Goal: Register for event/course

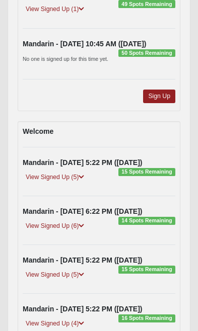
scroll to position [526, 0]
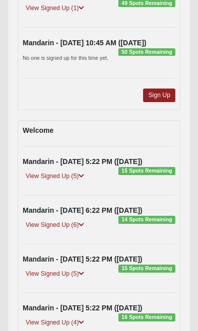
click at [83, 176] on icon at bounding box center [81, 176] width 6 height 6
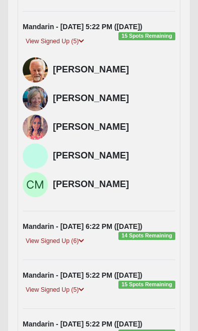
scroll to position [662, 0]
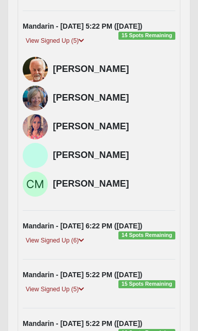
click at [89, 237] on div "View Signed Up (6)" at bounding box center [98, 242] width 167 height 14
click at [84, 240] on icon at bounding box center [81, 240] width 6 height 6
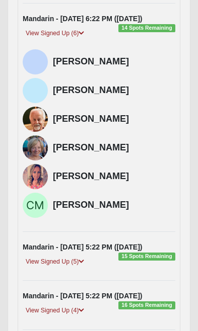
scroll to position [869, 0]
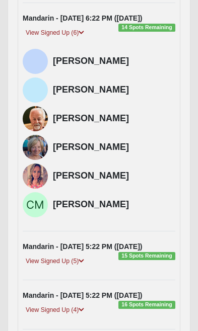
click at [86, 261] on link "View Signed Up (5)" at bounding box center [55, 261] width 64 height 11
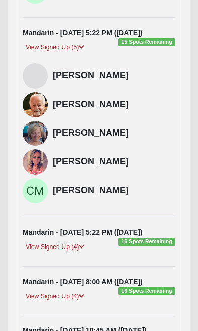
scroll to position [1088, 0]
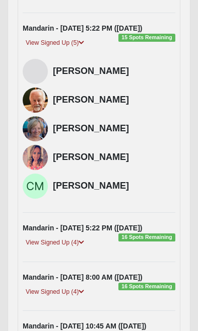
click at [83, 242] on icon at bounding box center [81, 242] width 6 height 6
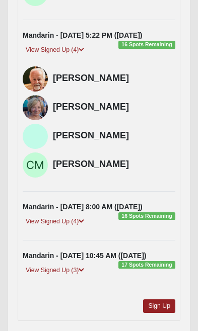
scroll to position [1281, 0]
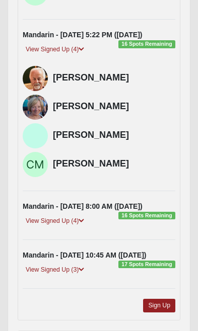
click at [81, 220] on icon at bounding box center [81, 221] width 6 height 6
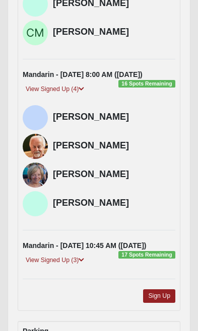
scroll to position [1413, 0]
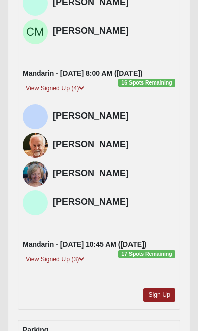
click at [84, 256] on icon at bounding box center [81, 259] width 6 height 6
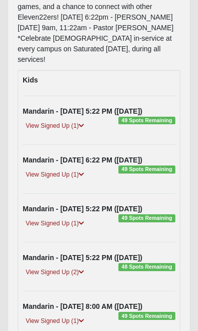
scroll to position [215, 0]
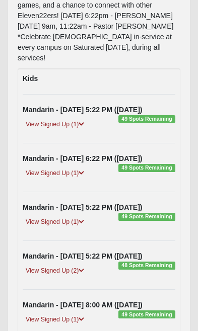
click at [152, 120] on div "View Signed Up (1)" at bounding box center [98, 126] width 167 height 14
click at [142, 115] on span "49 Spots Remaining" at bounding box center [146, 119] width 57 height 8
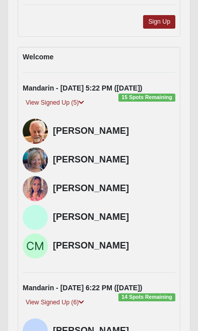
scroll to position [600, 0]
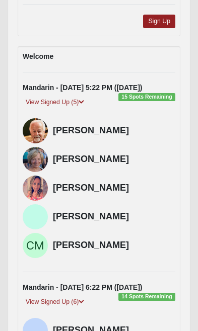
click at [175, 199] on div "[PERSON_NAME]" at bounding box center [98, 187] width 167 height 25
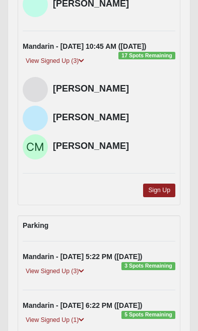
scroll to position [1611, 0]
click at [165, 192] on link "Sign Up" at bounding box center [159, 191] width 32 height 14
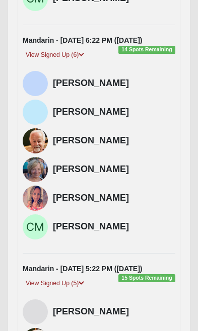
scroll to position [848, 0]
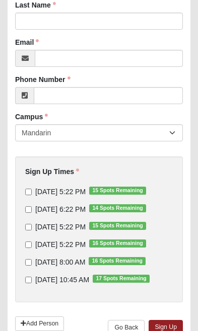
scroll to position [154, 0]
click at [31, 194] on input "[DATE] 5:22 PM 15 Spots Remaining" at bounding box center [28, 192] width 7 height 7
checkbox input "true"
click at [32, 227] on input "[DATE] 5:22 PM 15 Spots Remaining" at bounding box center [28, 227] width 7 height 7
click at [32, 228] on input "[DATE] 5:22 PM 15 Spots Remaining" at bounding box center [28, 227] width 7 height 7
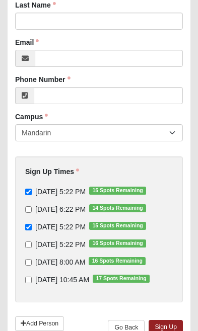
checkbox input "false"
click at [32, 211] on input "[DATE] 6:22 PM 14 Spots Remaining" at bounding box center [28, 209] width 7 height 7
checkbox input "true"
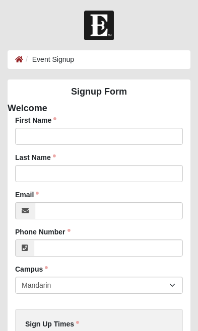
scroll to position [0, 0]
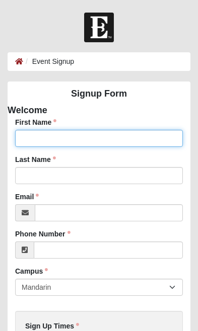
click at [127, 136] on input "First Name" at bounding box center [98, 138] width 167 height 17
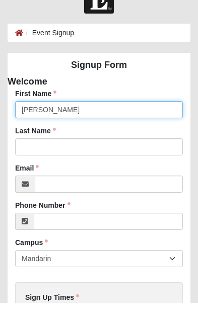
type input "Mitch"
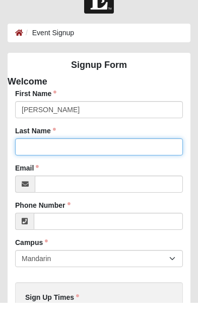
click at [124, 167] on input "Last Name" at bounding box center [98, 175] width 167 height 17
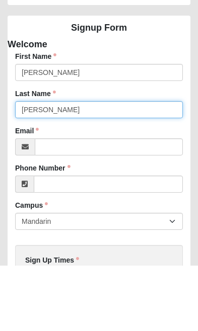
type input "Swanson"
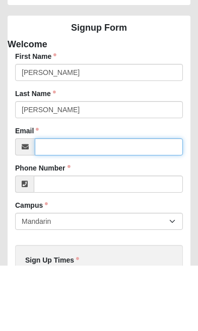
click at [148, 204] on input "Email" at bounding box center [109, 212] width 148 height 17
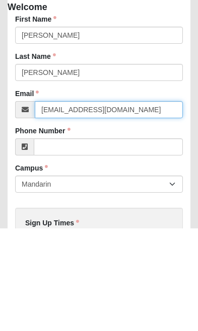
type input "swan4886@bellsouth.net"
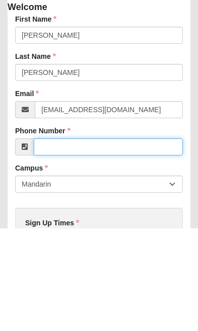
click at [159, 241] on input "Phone Number" at bounding box center [108, 249] width 149 height 17
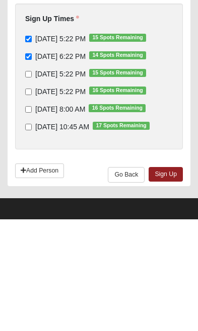
scroll to position [200, 0]
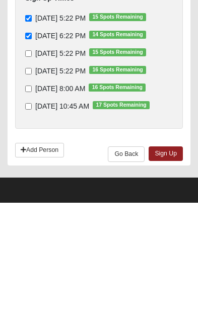
click at [41, 271] on link "Add Person" at bounding box center [39, 278] width 49 height 15
type input "(904) 610-7931"
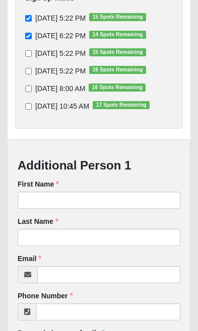
scroll to position [327, 0]
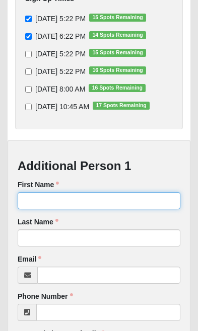
click at [125, 194] on input "First Name" at bounding box center [99, 200] width 162 height 17
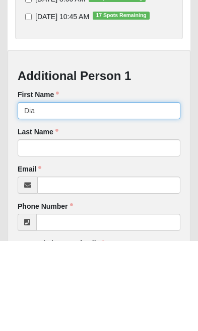
type input "Dian"
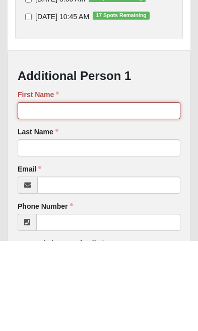
type input "Diane"
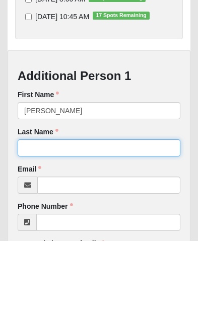
type input "Swanson"
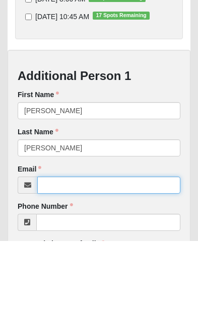
type input "dss1420@gmail.com"
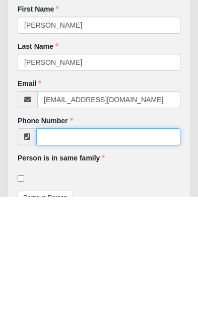
scroll to position [369, 0]
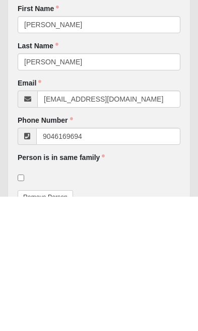
type input "(904) 616-9694"
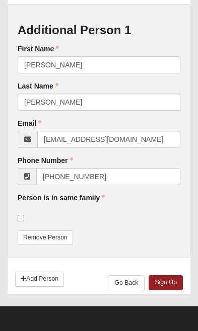
click at [28, 214] on span at bounding box center [29, 218] width 2 height 8
click at [24, 215] on input "checkbox" at bounding box center [21, 218] width 7 height 7
checkbox input "true"
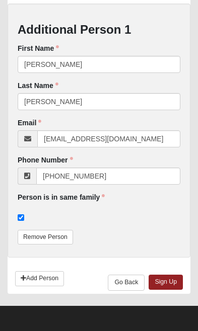
click at [176, 284] on link "Sign Up" at bounding box center [165, 282] width 34 height 15
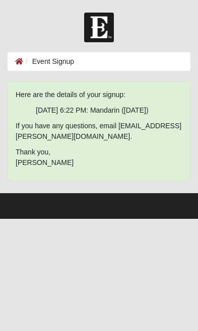
scroll to position [0, 0]
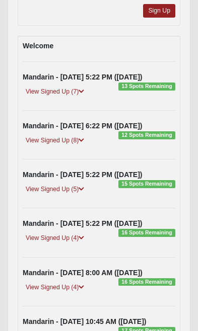
scroll to position [611, 0]
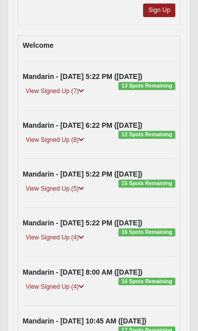
click at [86, 93] on link "View Signed Up (7)" at bounding box center [55, 91] width 64 height 11
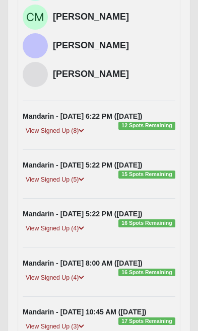
scroll to position [839, 0]
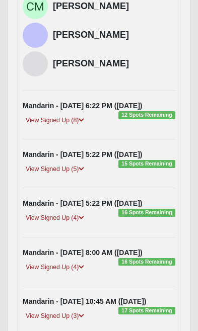
click at [84, 119] on icon at bounding box center [81, 120] width 6 height 6
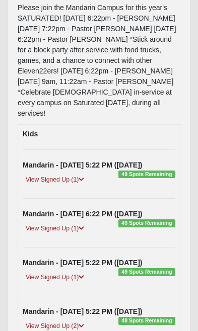
scroll to position [159, 0]
